Goal: Register for event/course

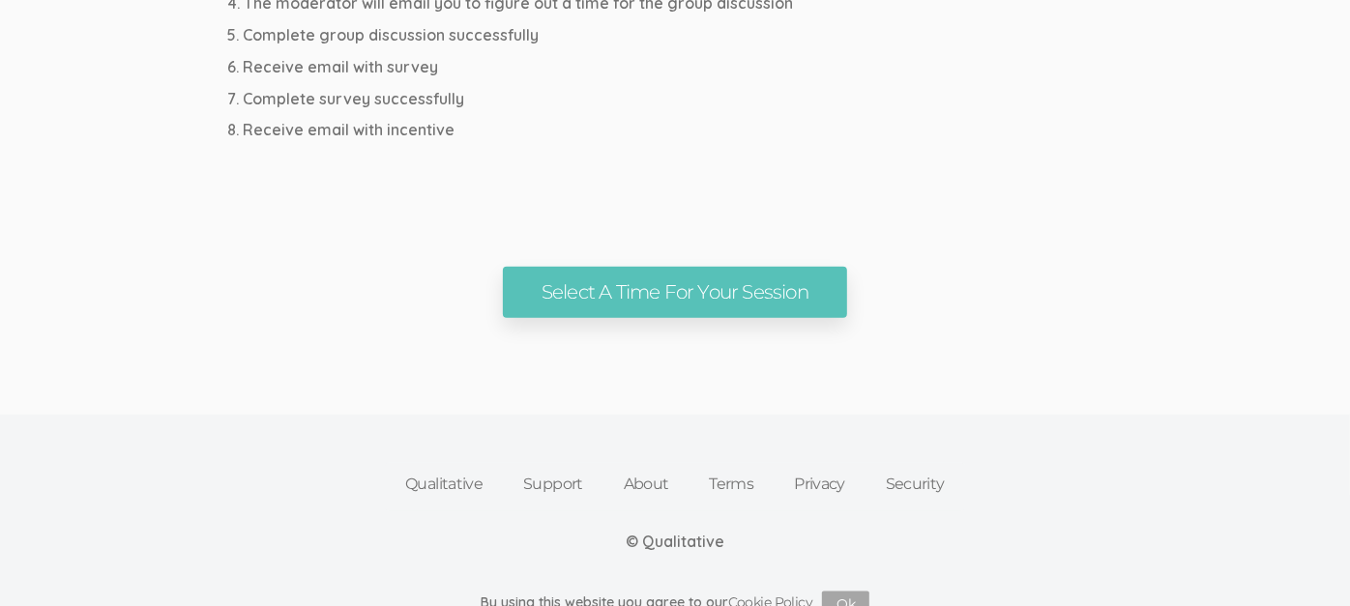
scroll to position [1249, 0]
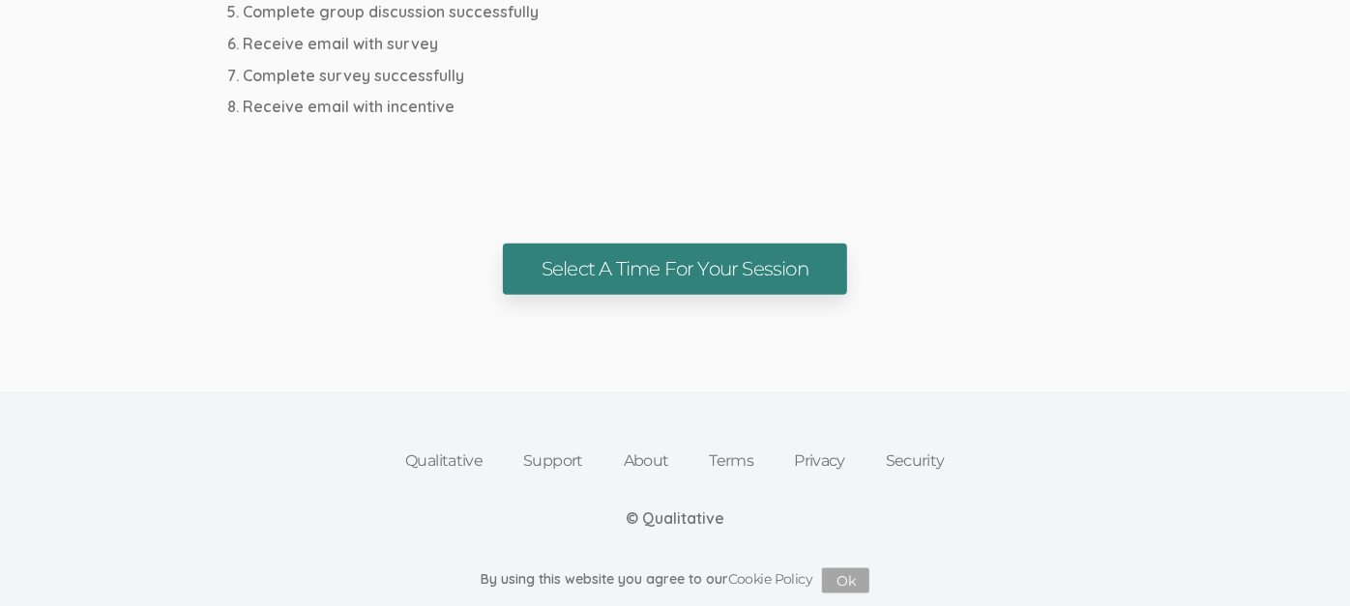
click at [659, 284] on link "Select A Time For Your Session" at bounding box center [675, 269] width 344 height 51
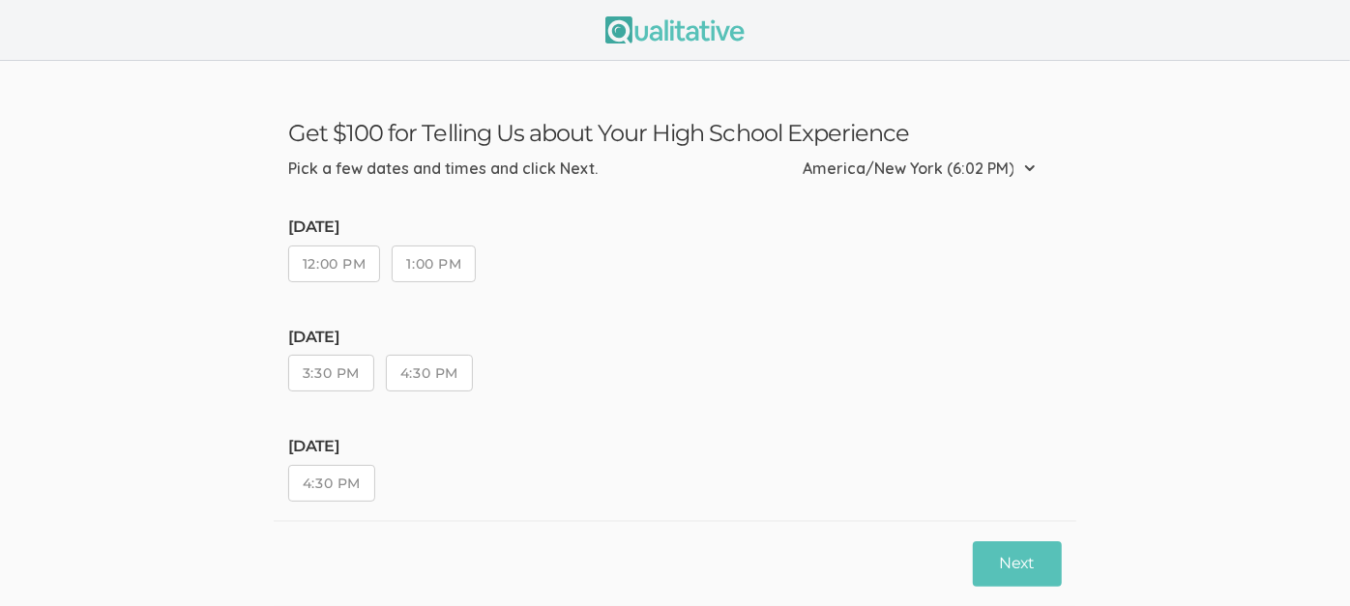
drag, startPoint x: 442, startPoint y: 266, endPoint x: 430, endPoint y: 266, distance: 11.6
click at [430, 266] on button "1:00 PM" at bounding box center [434, 264] width 84 height 37
click at [427, 270] on button "1:00 PM" at bounding box center [434, 264] width 84 height 37
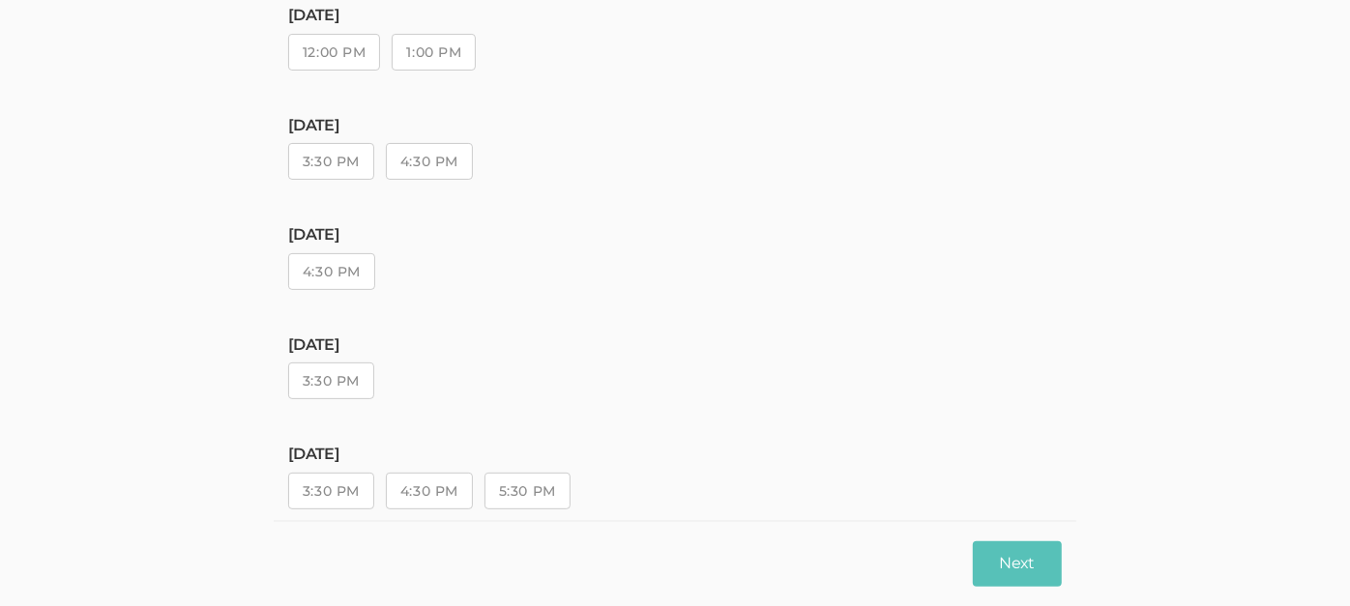
scroll to position [213, 0]
click at [417, 49] on button "1:00 PM" at bounding box center [434, 51] width 84 height 37
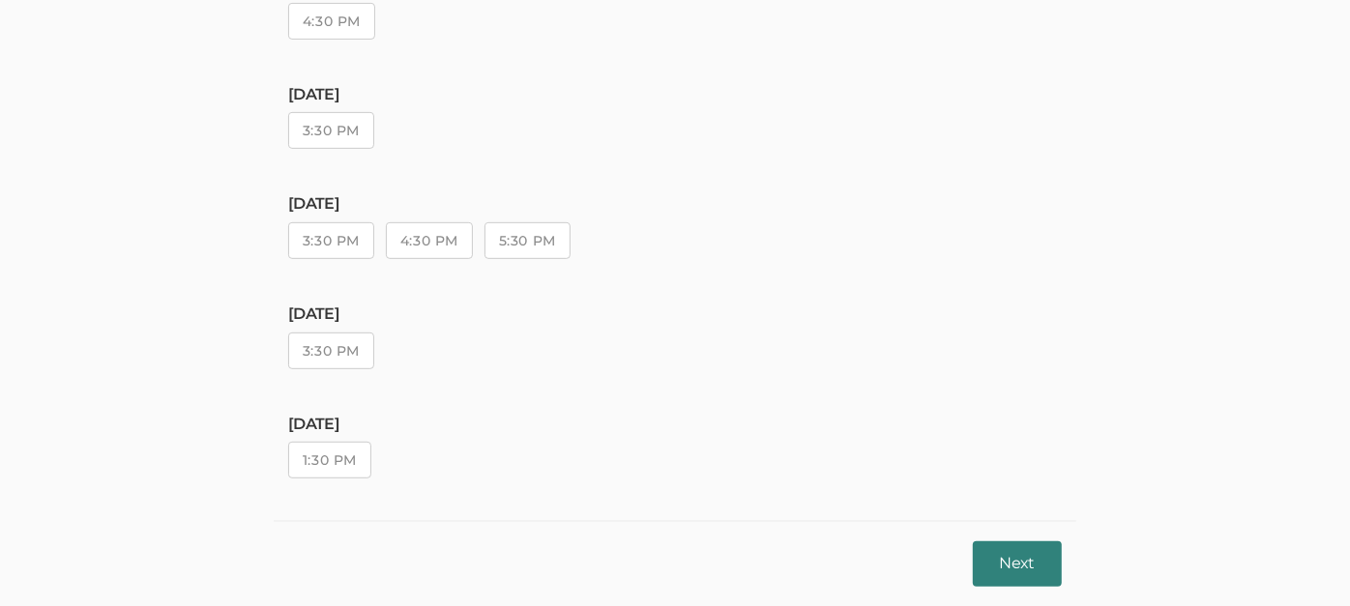
click at [1041, 550] on button "Next" at bounding box center [1017, 564] width 89 height 45
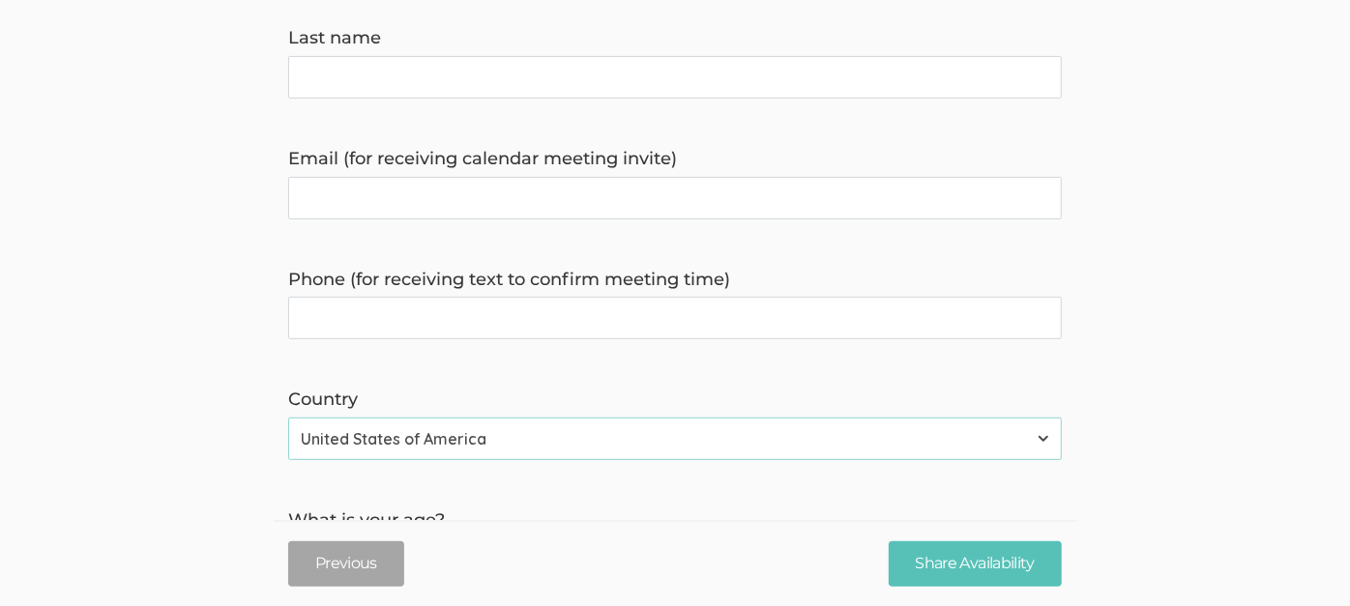
scroll to position [0, 0]
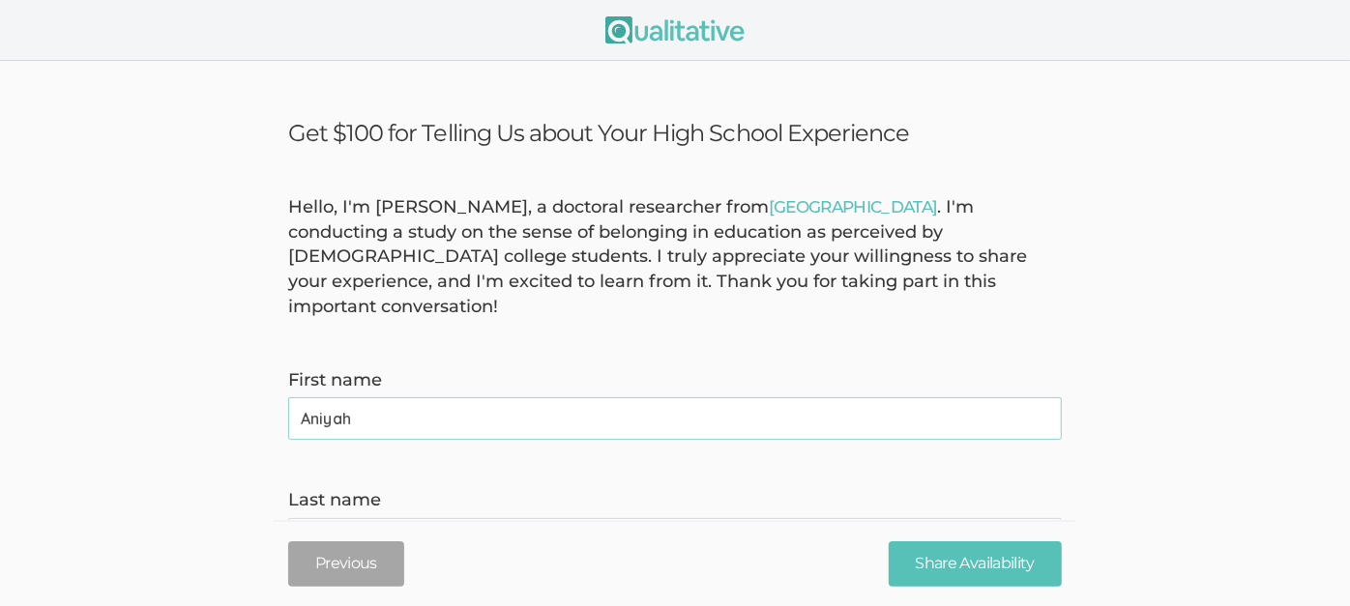
type name "Aniyah"
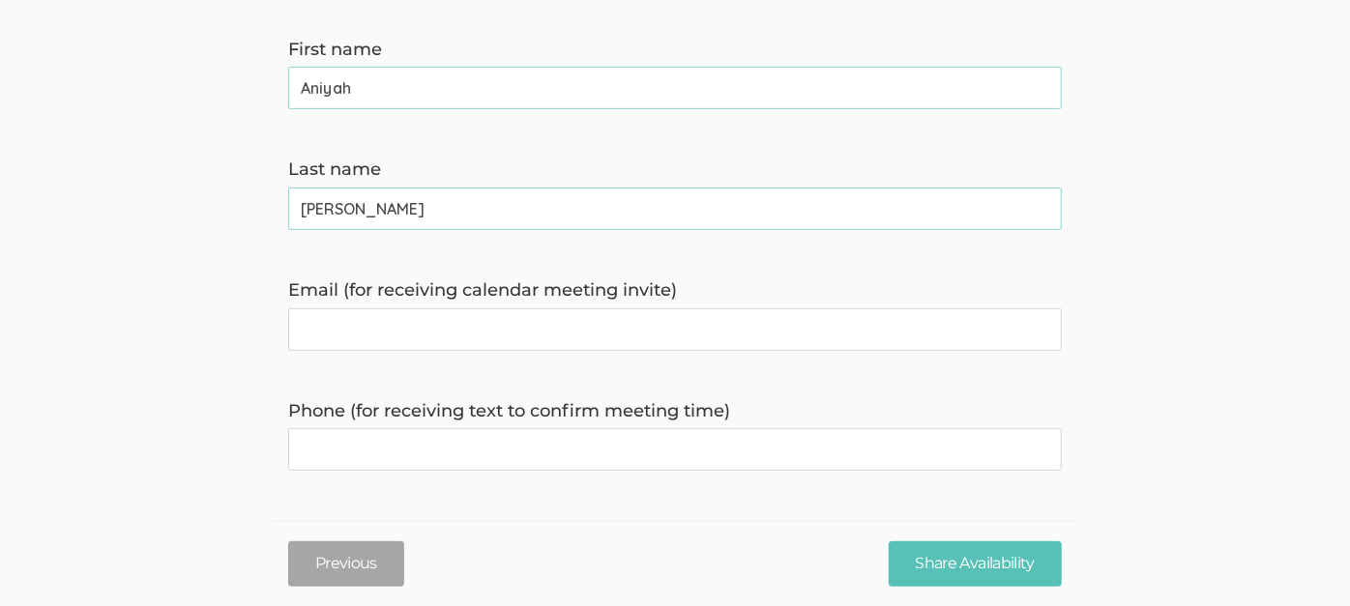
scroll to position [332, 0]
type name "Moody"
click at [678, 311] on invite\) "Email (for receiving calendar meeting invite)" at bounding box center [675, 329] width 774 height 43
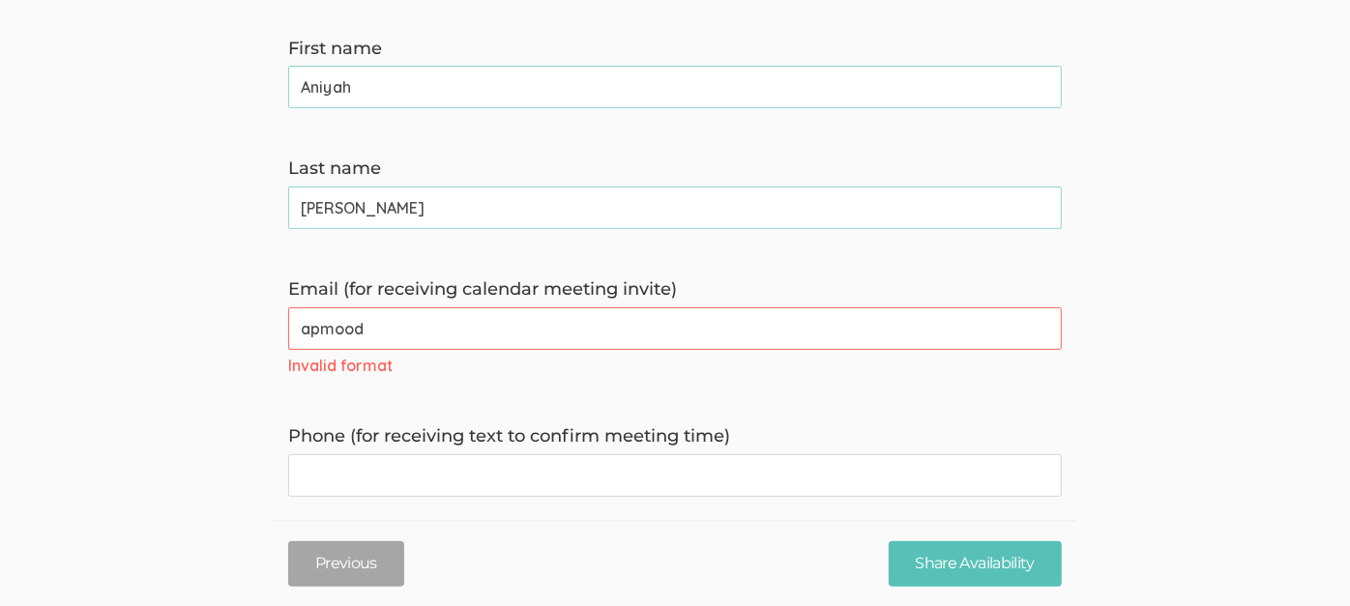
type invite\) "apmoody075@students.ecsu.edu"
type time\) "4103954435"
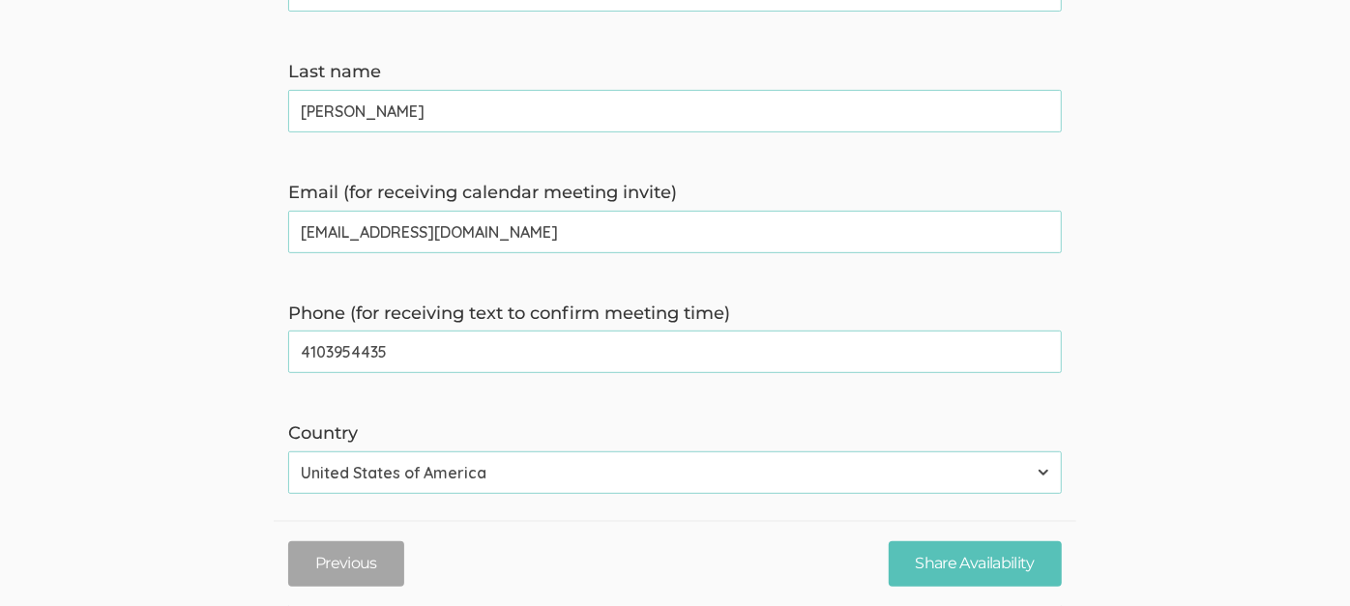
scroll to position [466, 0]
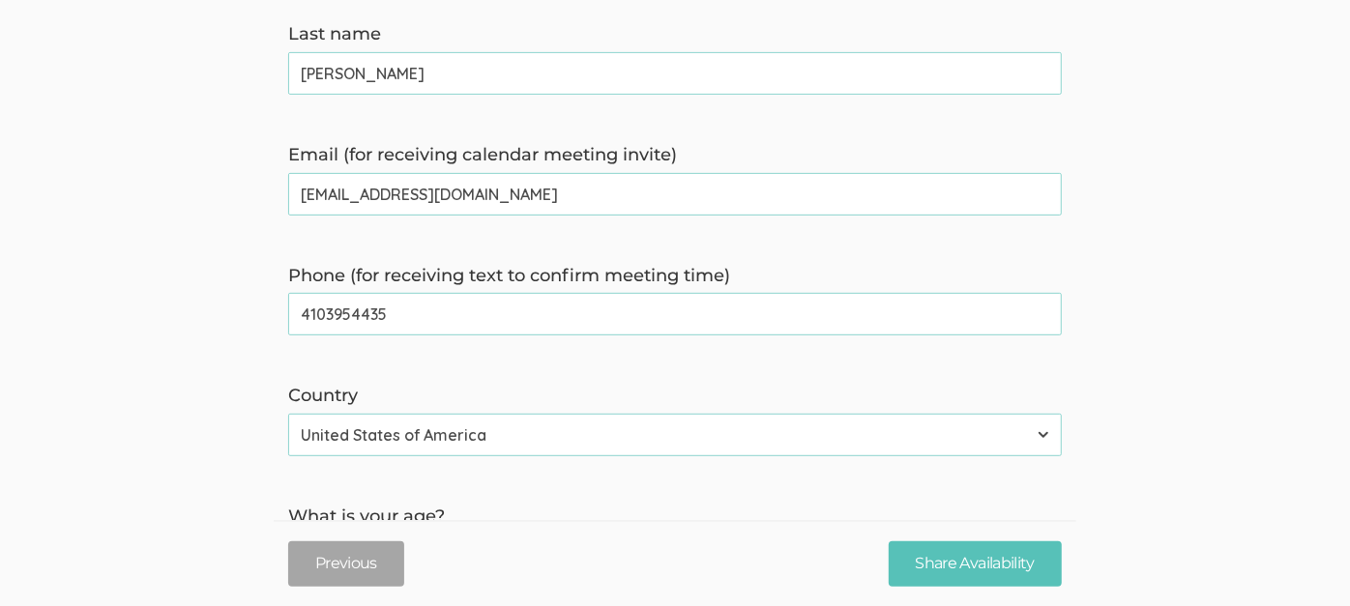
click at [538, 300] on time\) "4103954435" at bounding box center [675, 314] width 774 height 43
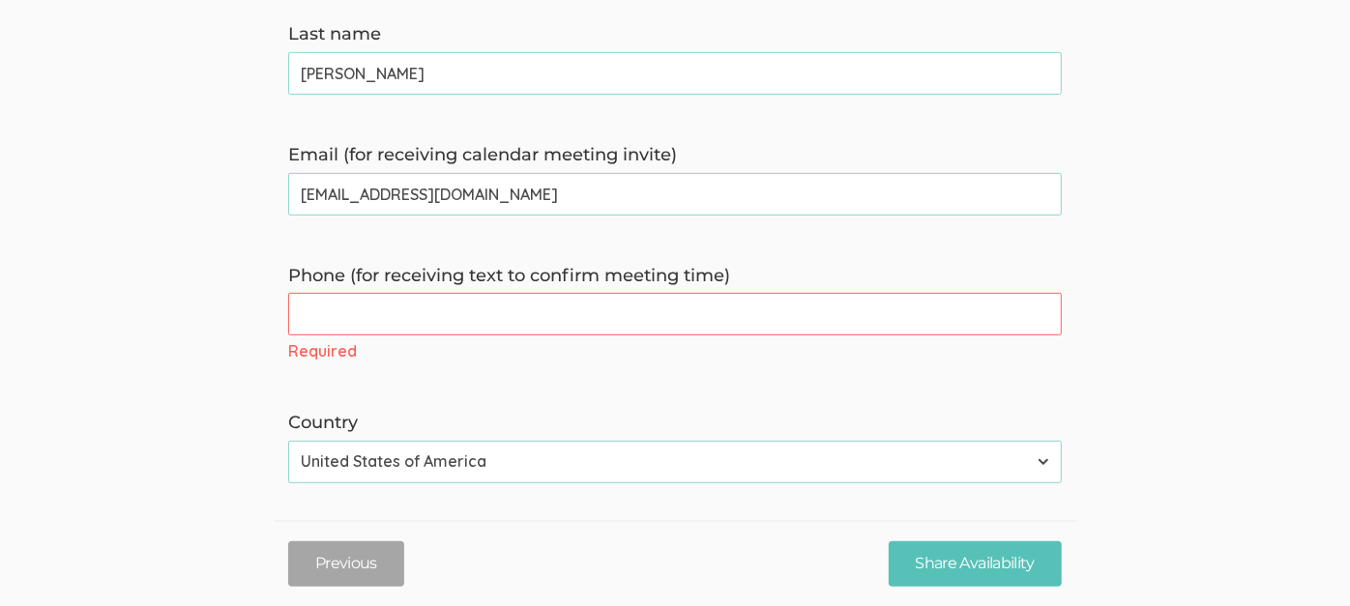
type time\) "4103954435"
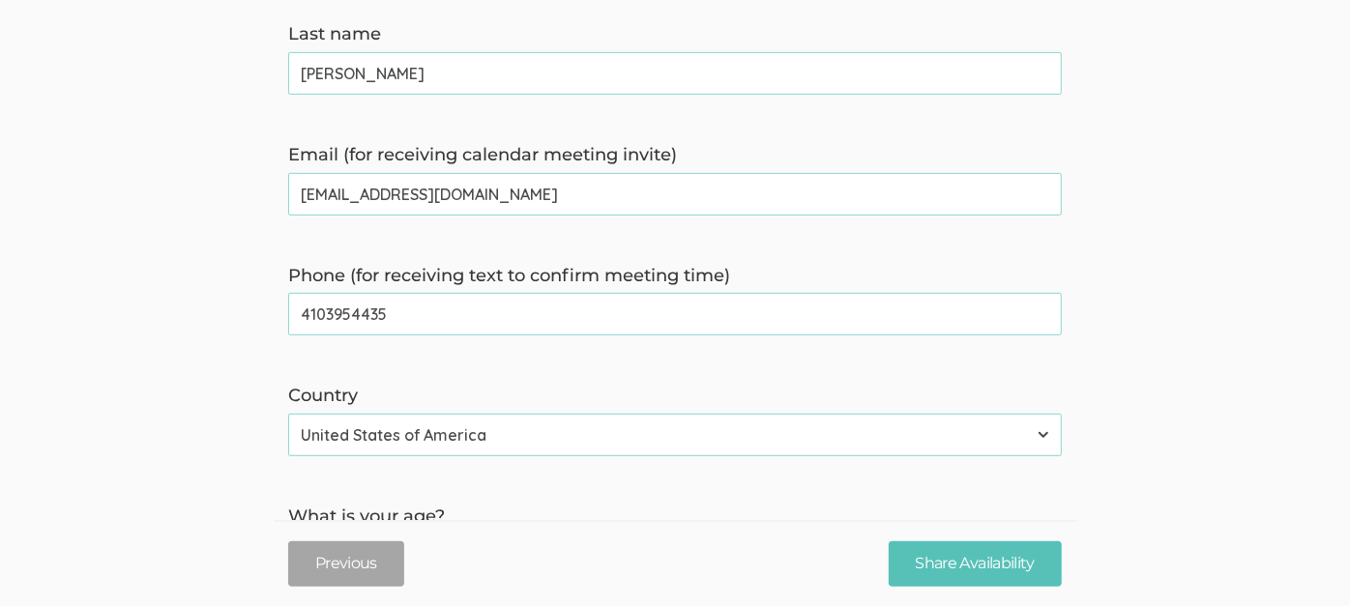
click at [530, 300] on time\) "4103954435" at bounding box center [675, 314] width 774 height 43
click at [837, 431] on form "Hello, I'm Kreg Goad, a doctoral researcher from Liberty University . I'm condu…" at bounding box center [675, 388] width 1350 height 1318
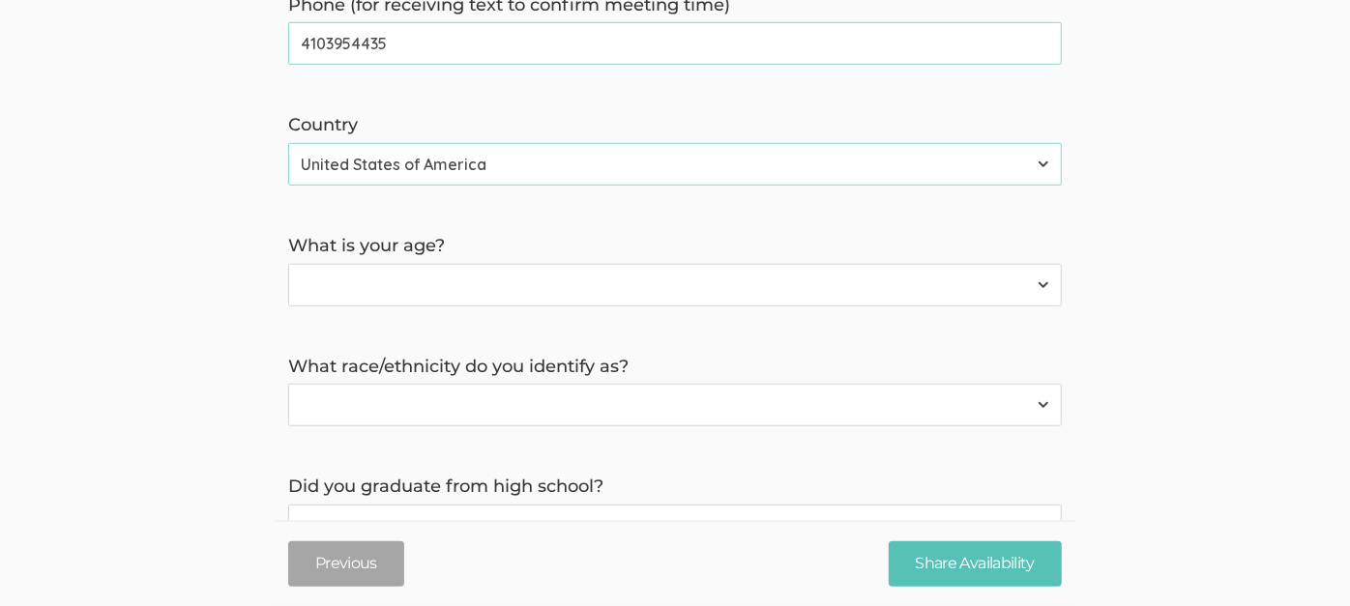
scroll to position [738, 0]
click at [717, 263] on select "Less than 18 years 18 to 34 years More than 34 years" at bounding box center [675, 284] width 774 height 43
select select "1"
click at [288, 263] on select "Less than 18 years 18 to 34 years More than 34 years" at bounding box center [675, 284] width 774 height 43
click at [573, 399] on select "American Indian or Alaska Native Asian Black or African American Hispanic or La…" at bounding box center [675, 404] width 774 height 43
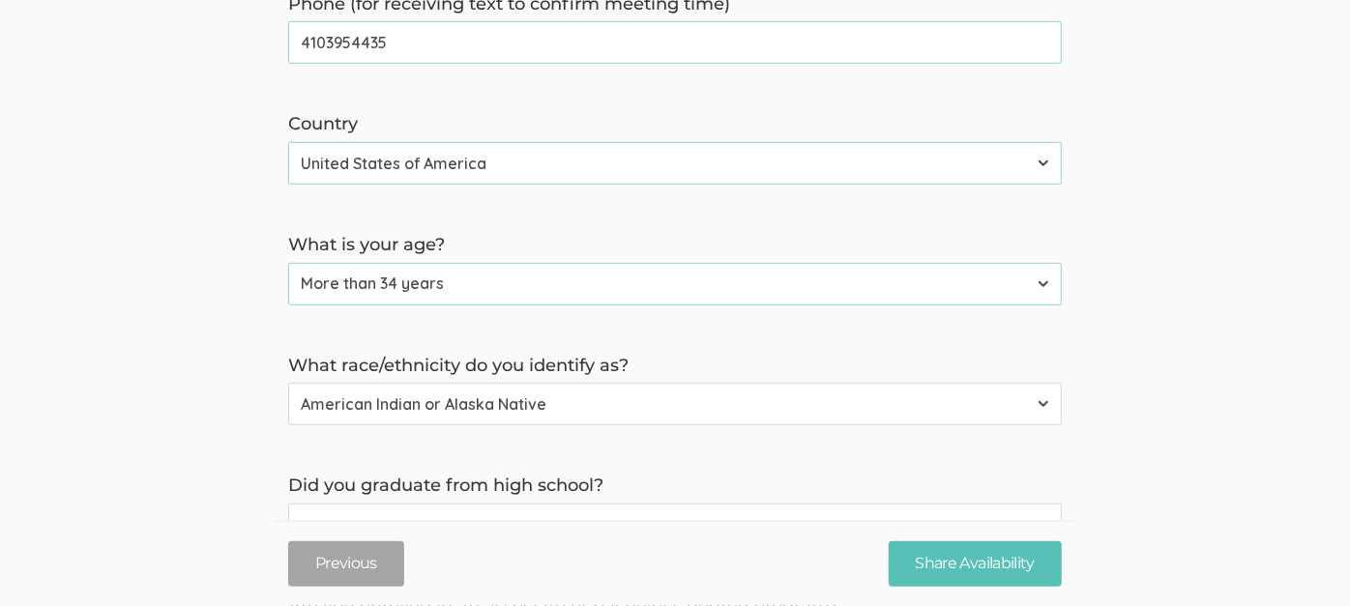
click at [288, 383] on select "American Indian or Alaska Native Asian Black or African American Hispanic or La…" at bounding box center [675, 404] width 774 height 43
click at [494, 383] on select "American Indian or Alaska Native Asian Black or African American Hispanic or La…" at bounding box center [675, 404] width 774 height 43
select select "2"
click at [288, 383] on select "American Indian or Alaska Native Asian Black or African American Hispanic or La…" at bounding box center [675, 404] width 774 height 43
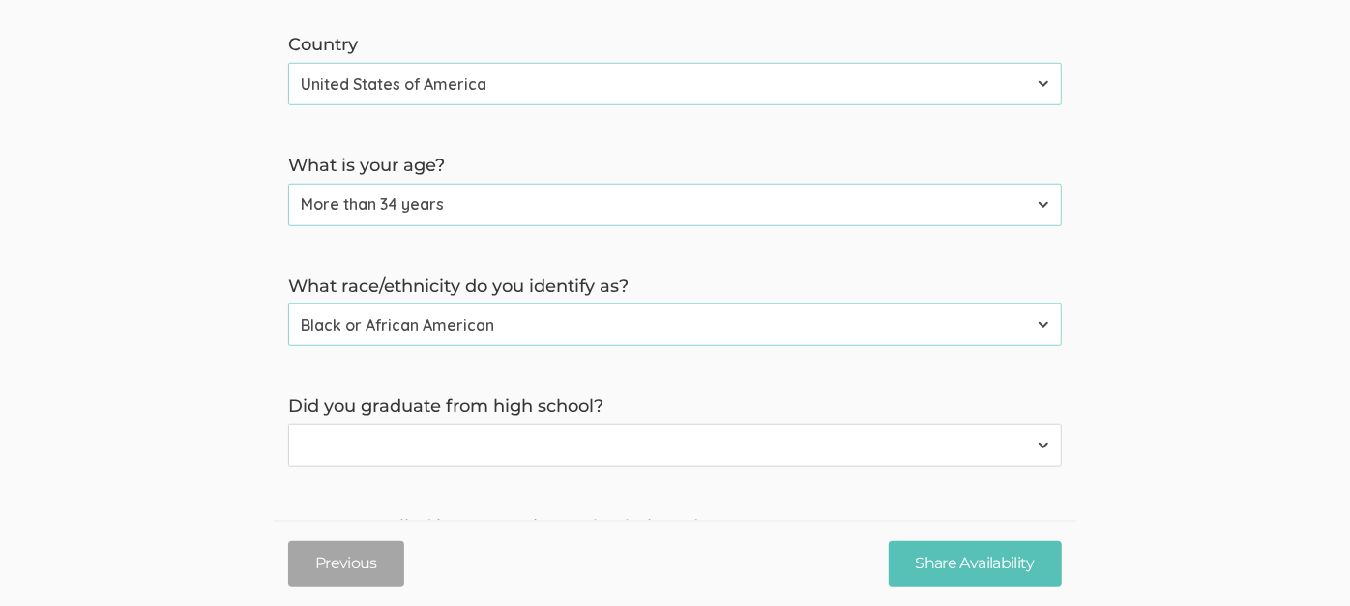
scroll to position [818, 0]
click at [372, 424] on select "Yes No" at bounding box center [675, 445] width 774 height 43
select select "0"
click at [288, 424] on select "Yes No" at bounding box center [675, 445] width 774 height 43
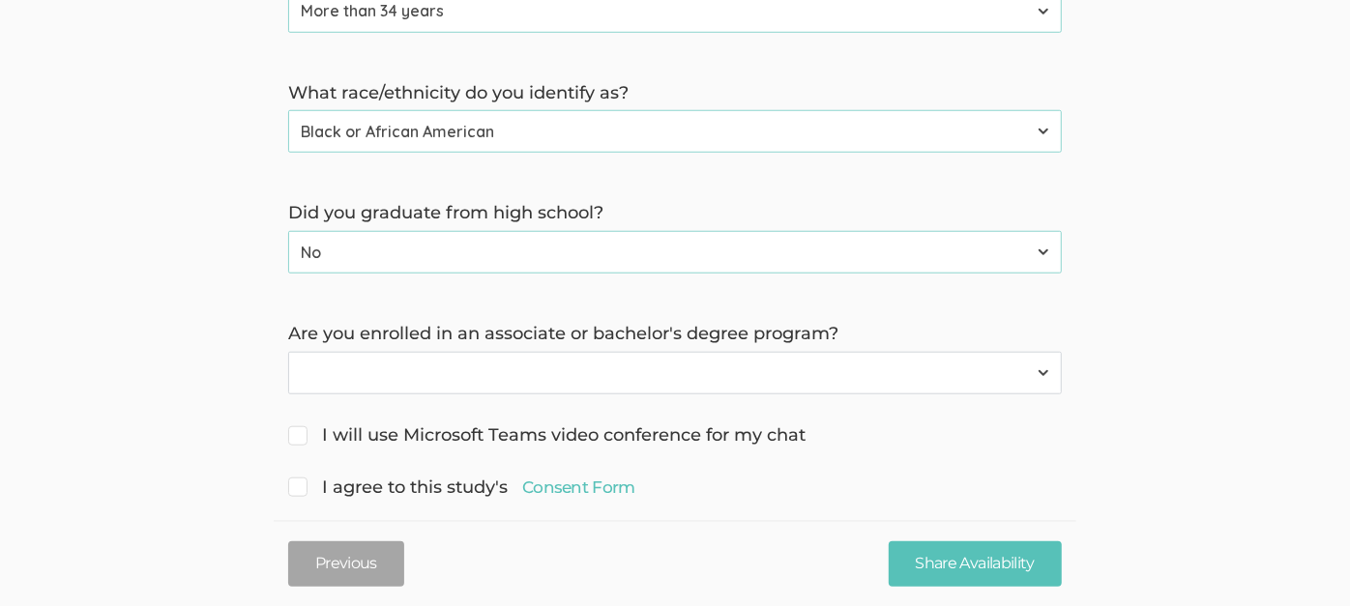
scroll to position [1016, 0]
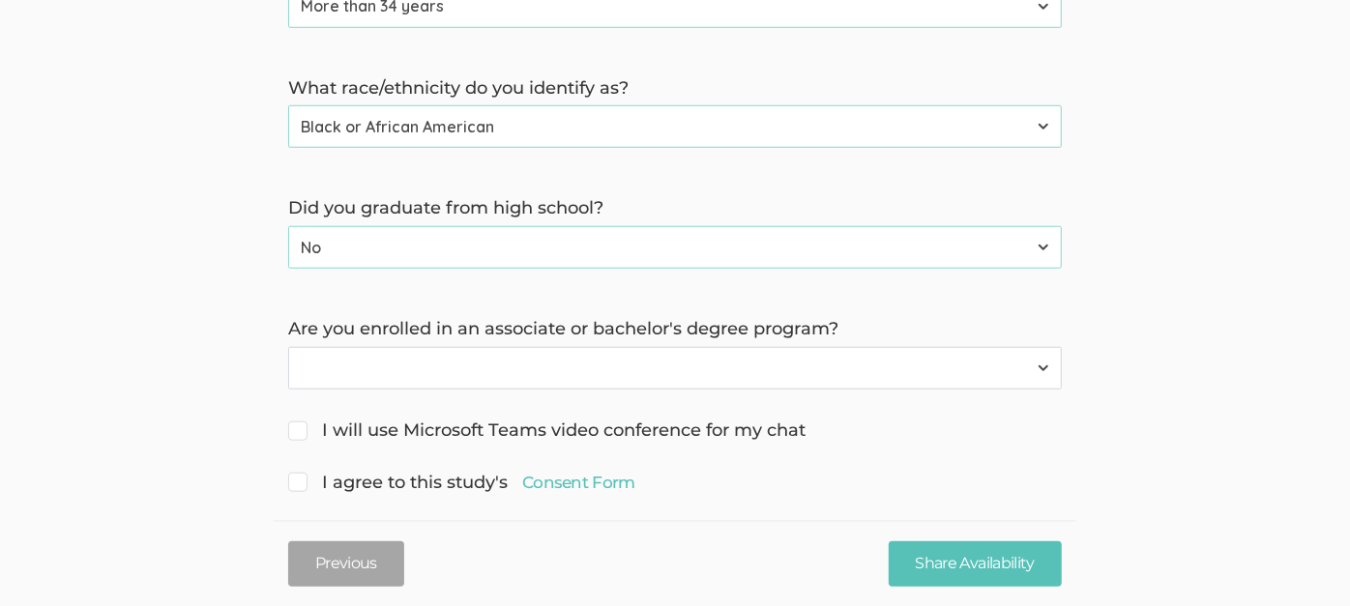
click at [569, 347] on select "Yes No" at bounding box center [675, 368] width 774 height 43
select select "0"
click at [288, 347] on select "Yes No" at bounding box center [675, 368] width 774 height 43
click at [472, 419] on span "I will use Microsoft Teams video conference for my chat" at bounding box center [546, 431] width 517 height 25
click at [301, 423] on input "I will use Microsoft Teams video conference for my chat" at bounding box center [294, 429] width 13 height 13
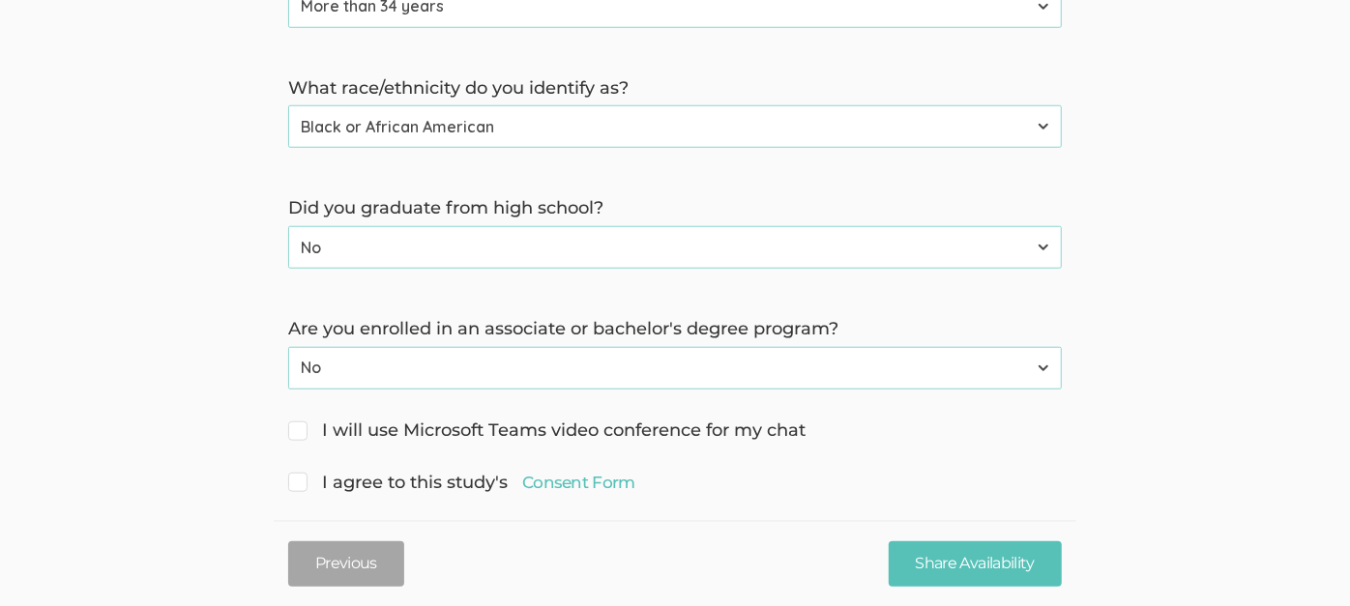
checkbox input "true"
click at [439, 471] on span "I agree to this study's Consent Form" at bounding box center [461, 483] width 347 height 25
click at [301, 475] on input "I agree to this study's Consent Form" at bounding box center [294, 481] width 13 height 13
checkbox input "true"
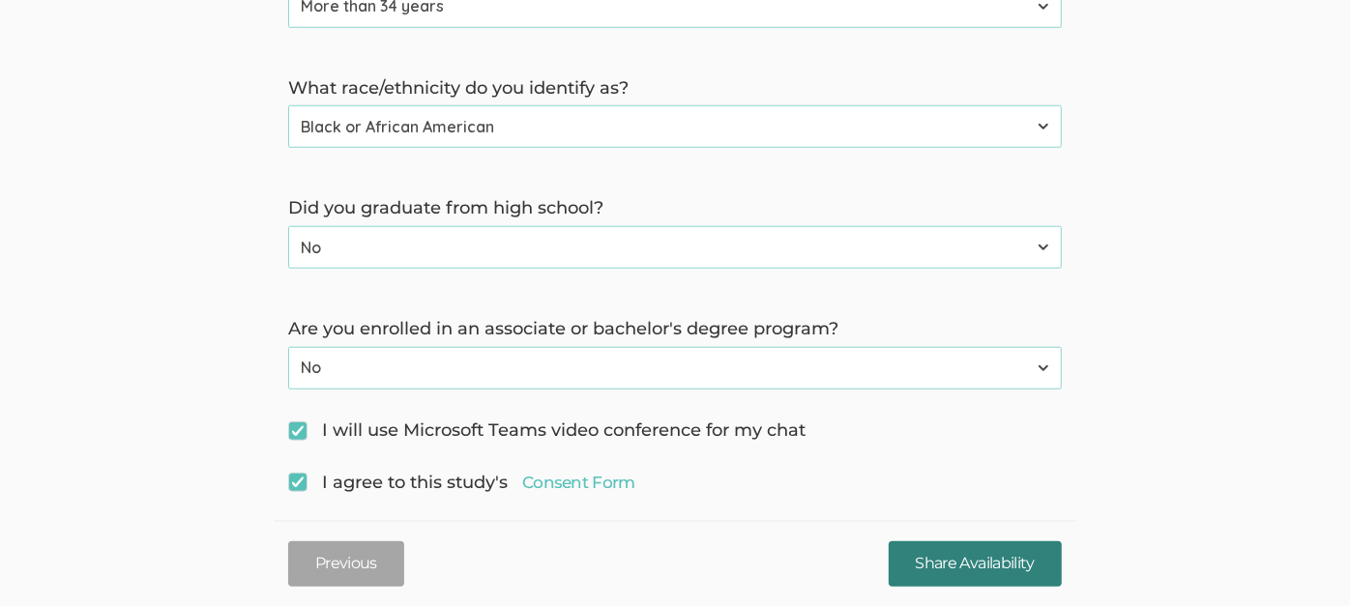
click at [959, 572] on input "Share Availability" at bounding box center [975, 564] width 173 height 45
